Goal: Information Seeking & Learning: Learn about a topic

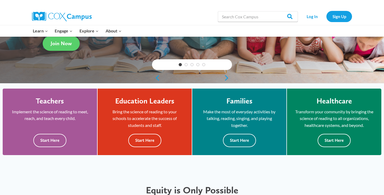
scroll to position [126, 0]
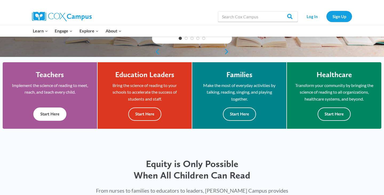
click at [63, 76] on h4 "Teachers" at bounding box center [50, 74] width 28 height 9
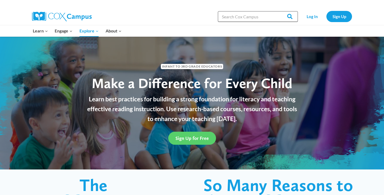
click at [234, 18] on input "Search in [URL][DOMAIN_NAME]" at bounding box center [258, 16] width 80 height 11
type input "bilingualism"
click at [288, 17] on input "Search" at bounding box center [287, 16] width 21 height 11
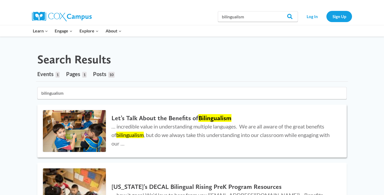
click at [97, 118] on img at bounding box center [74, 131] width 63 height 42
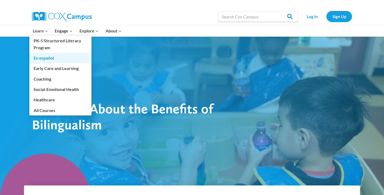
click at [49, 57] on link "En español" at bounding box center [60, 58] width 62 height 10
